Goal: Transaction & Acquisition: Subscribe to service/newsletter

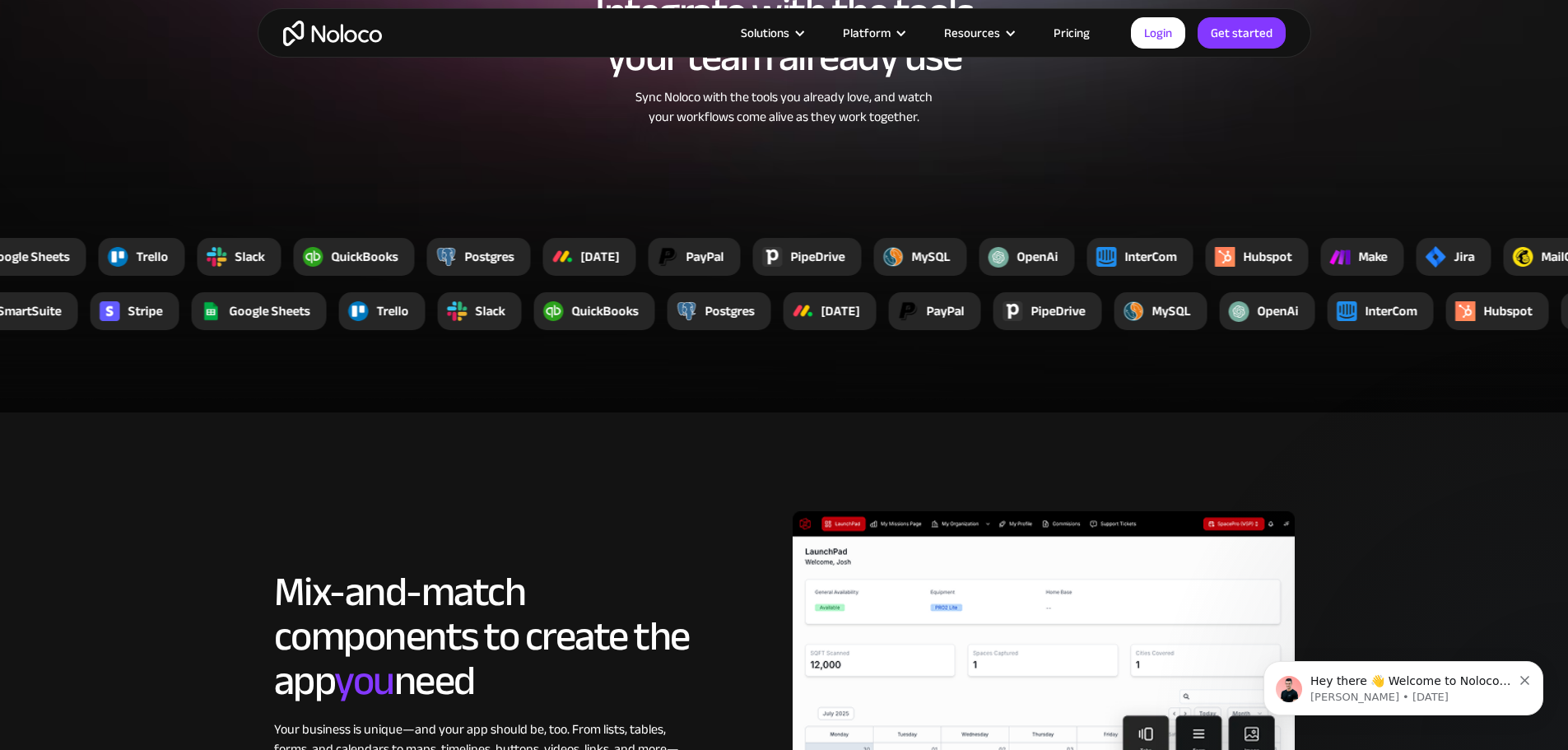
click at [1071, 35] on link "Pricing" at bounding box center [1071, 32] width 78 height 21
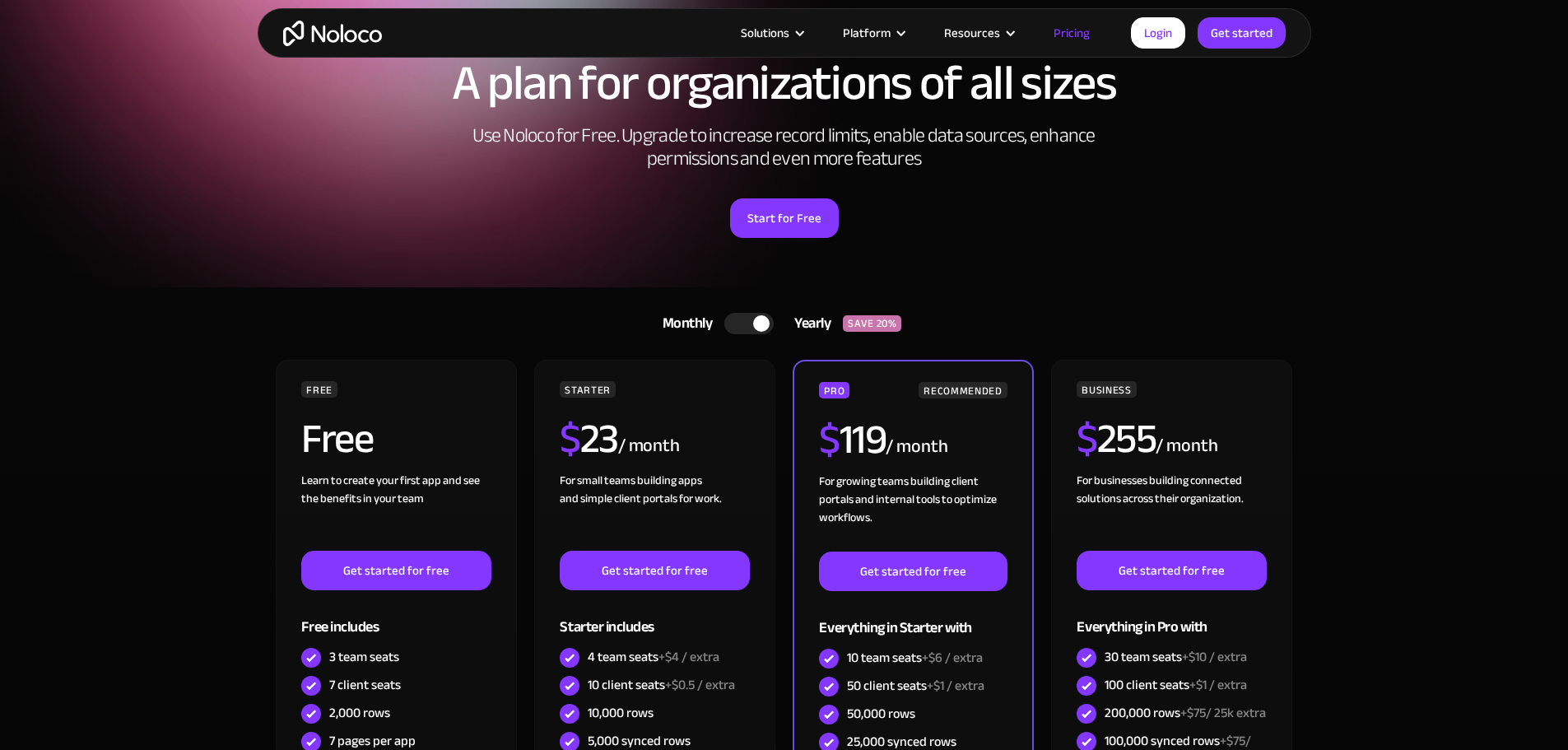
scroll to position [247, 0]
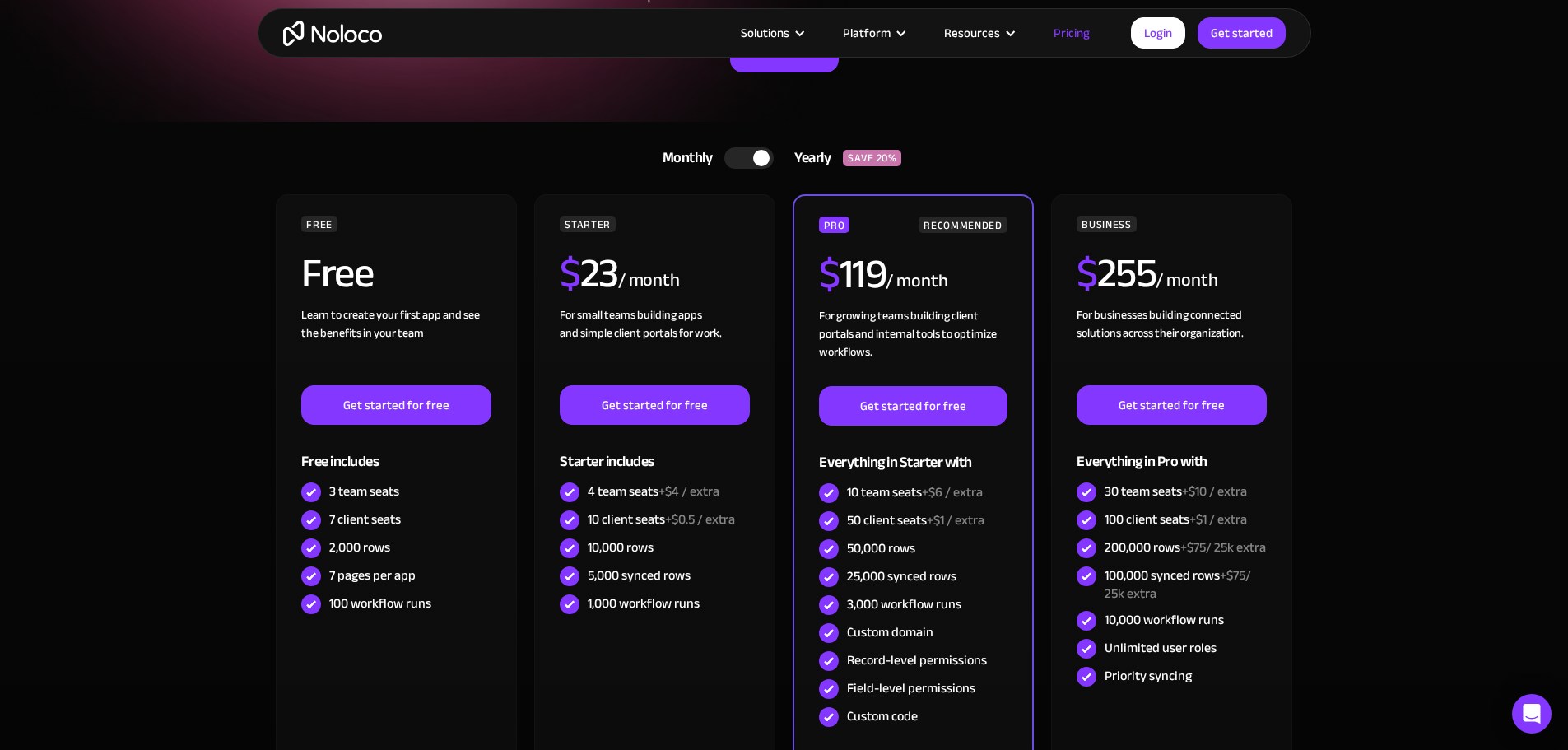
click at [1251, 31] on link "Get started" at bounding box center [1241, 32] width 88 height 32
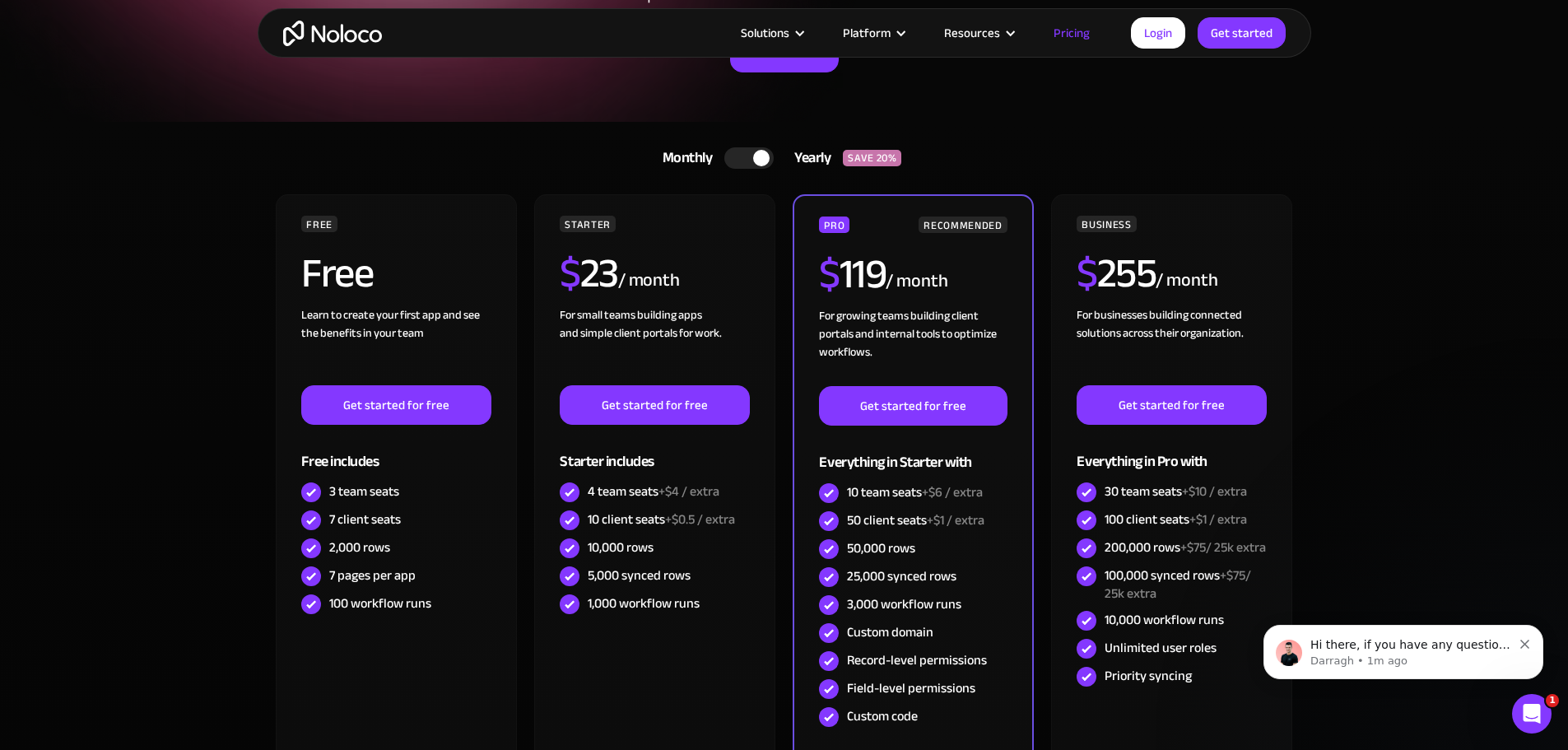
scroll to position [0, 0]
click at [1423, 650] on p "Hi there, if you have any questions about our pricing, just let us know! Darragh" at bounding box center [1410, 644] width 202 height 16
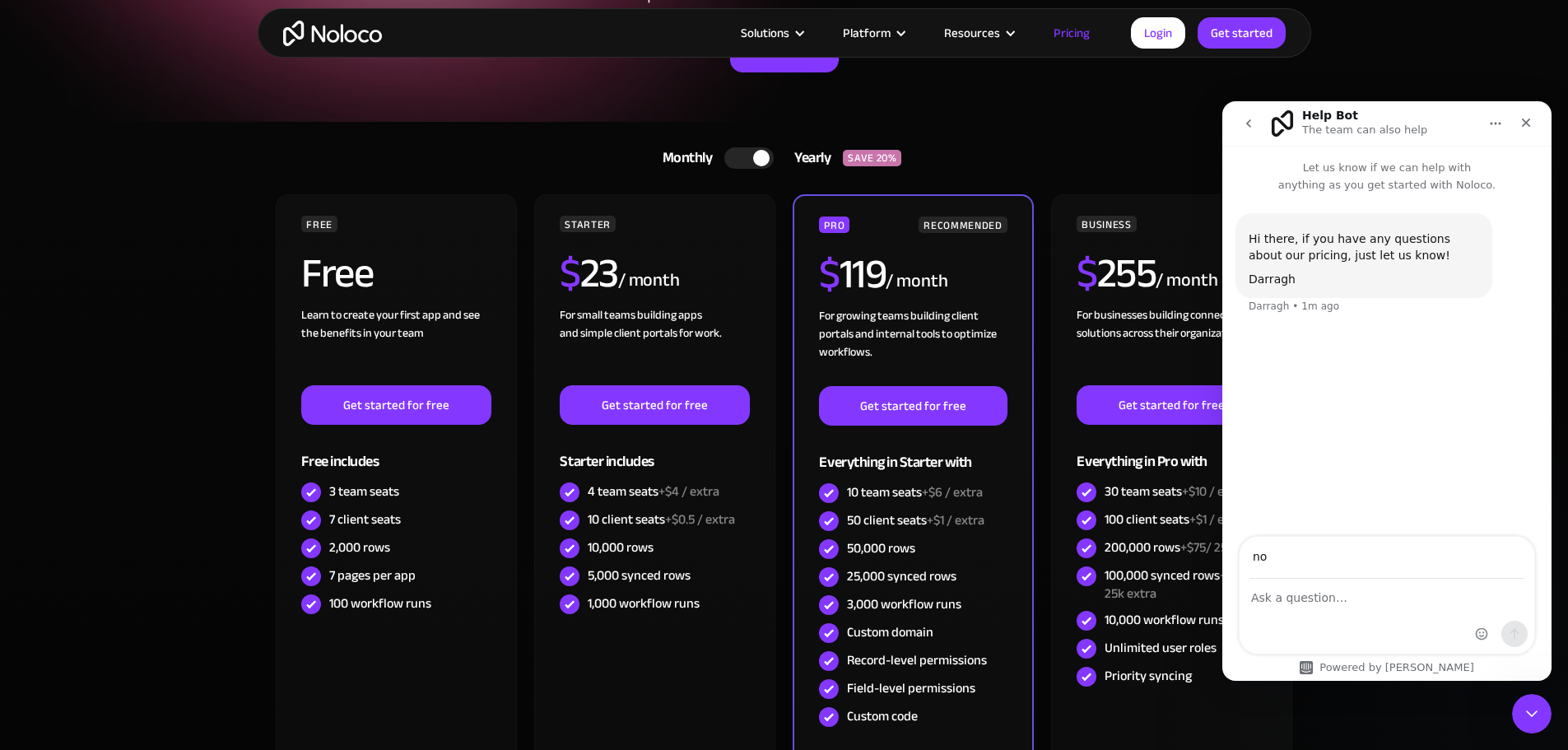
type input "no"
click at [1525, 124] on icon "Close" at bounding box center [1525, 122] width 13 height 13
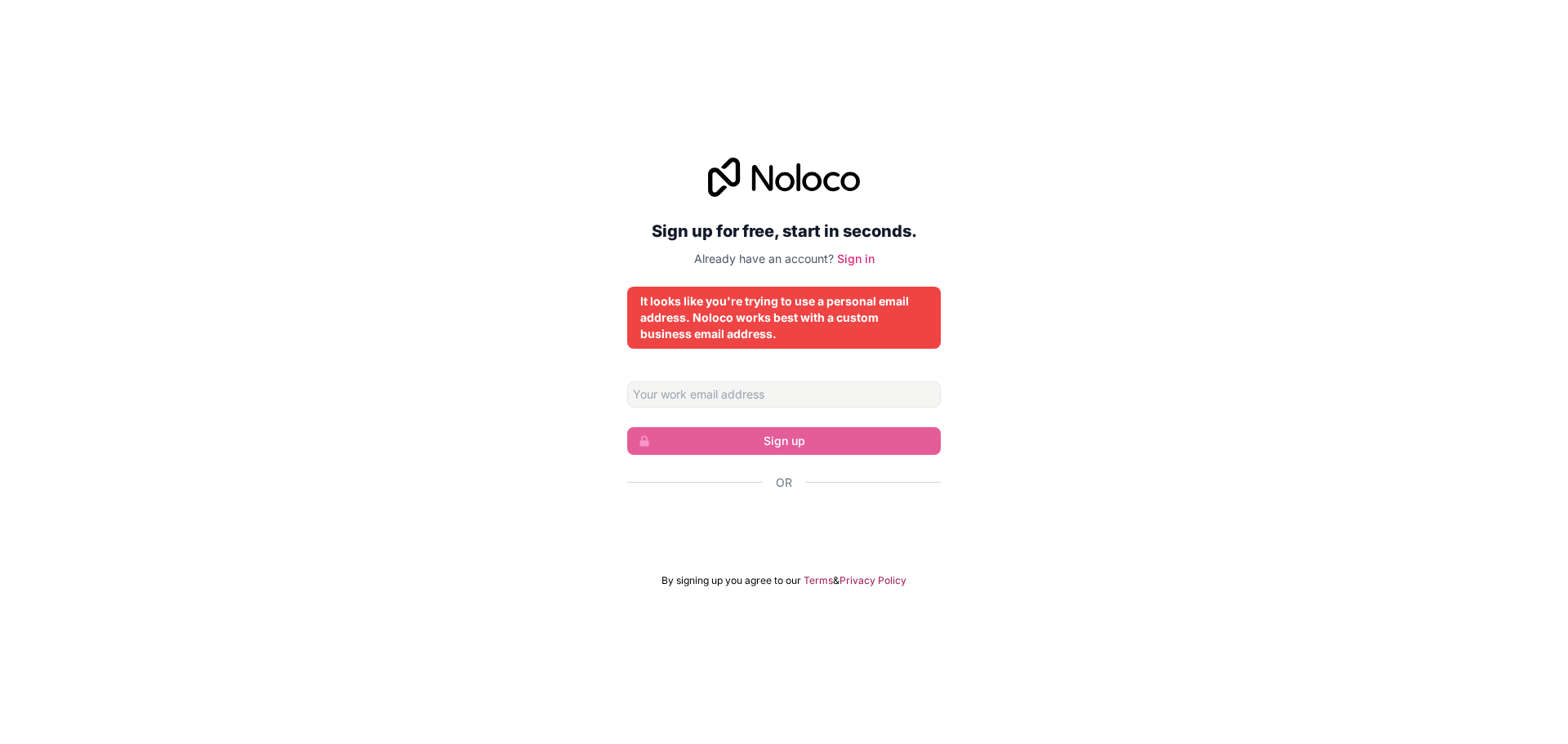
click at [1089, 536] on div "Sign up for free, start in seconds. Already have an account? Sign in It looks l…" at bounding box center [784, 372] width 1568 height 475
